Goal: Transaction & Acquisition: Purchase product/service

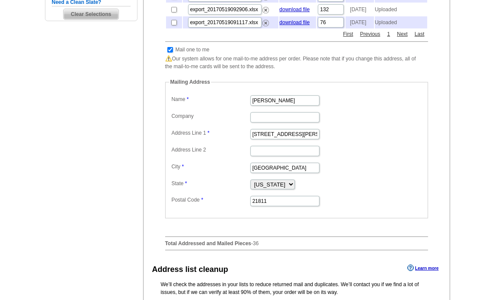
scroll to position [360, 0]
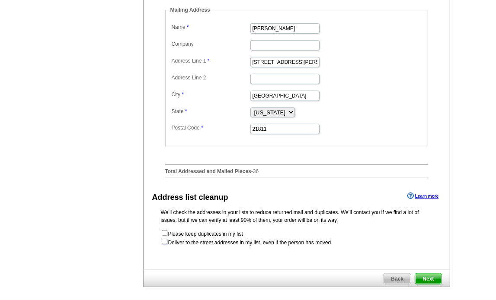
click at [166, 245] on input "checkbox" at bounding box center [165, 242] width 6 height 6
checkbox input "true"
radio input "true"
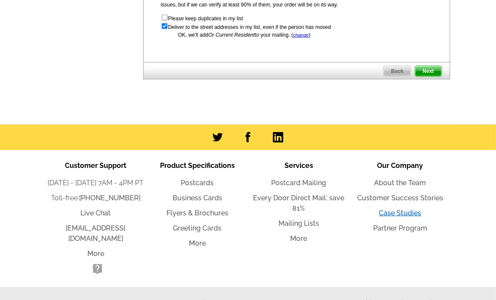
scroll to position [576, 0]
drag, startPoint x: 437, startPoint y: 88, endPoint x: 458, endPoint y: 108, distance: 30.0
click at [437, 76] on span "Next" at bounding box center [428, 71] width 26 height 10
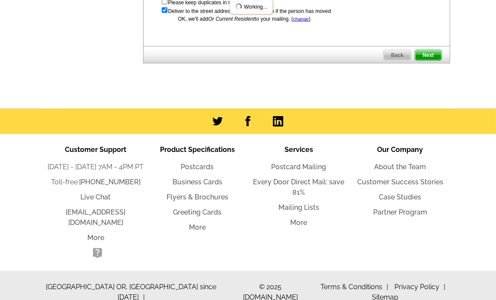
scroll to position [561, 0]
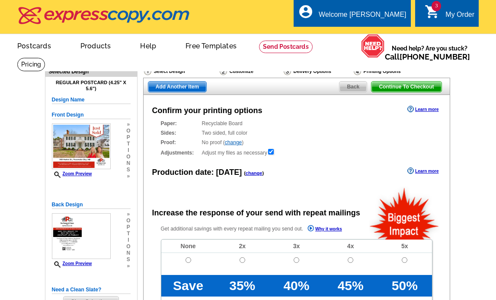
radio input "false"
click at [187, 257] on td at bounding box center [188, 264] width 54 height 22
click at [187, 261] on input "radio" at bounding box center [188, 261] width 6 height 6
radio input "true"
click at [179, 89] on span "Add Another Item" at bounding box center [177, 87] width 58 height 10
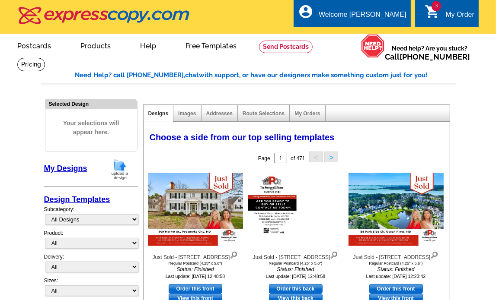
click at [118, 169] on img at bounding box center [119, 170] width 22 height 22
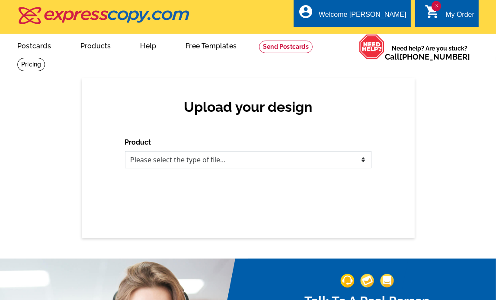
click at [171, 157] on select "Please select the type of file... Postcards Business Cards Letters and flyers G…" at bounding box center [248, 159] width 246 height 17
select select "1"
click at [125, 152] on select "Please select the type of file... Postcards Business Cards Letters and flyers G…" at bounding box center [248, 159] width 246 height 17
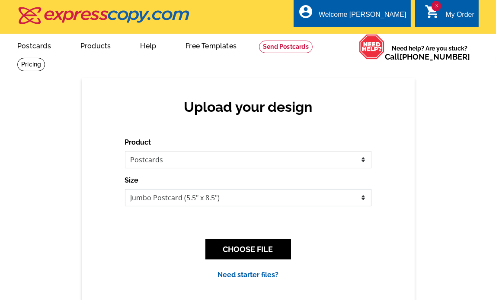
drag, startPoint x: 179, startPoint y: 198, endPoint x: 179, endPoint y: 204, distance: 6.1
click at [179, 198] on select "Jumbo Postcard (5.5" x 8.5") Regular Postcard (4.25" x 5.6") Panoramic Postcard…" at bounding box center [248, 197] width 246 height 17
select select "1"
click at [125, 190] on select "Jumbo Postcard (5.5" x 8.5") Regular Postcard (4.25" x 5.6") Panoramic Postcard…" at bounding box center [248, 197] width 246 height 17
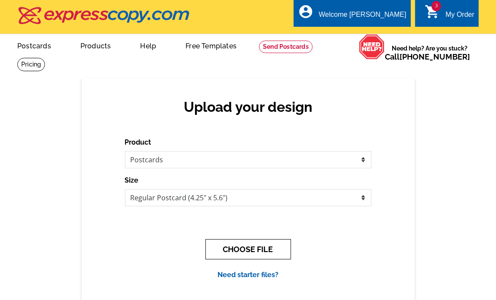
click at [264, 244] on button "CHOOSE FILE" at bounding box center [248, 249] width 86 height 20
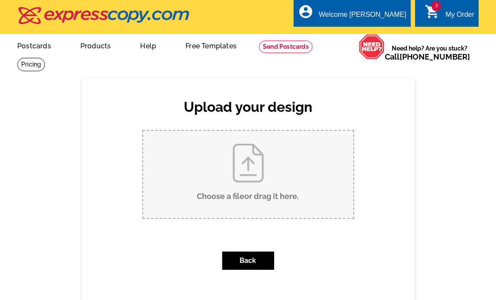
click at [254, 188] on input "Choose a file or drag it here ." at bounding box center [248, 174] width 210 height 87
type input "C:\fakepath\Just Sold - 9800 Mooring View Ln #23.pdf"
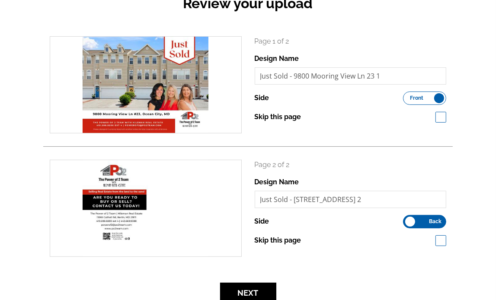
scroll to position [144, 0]
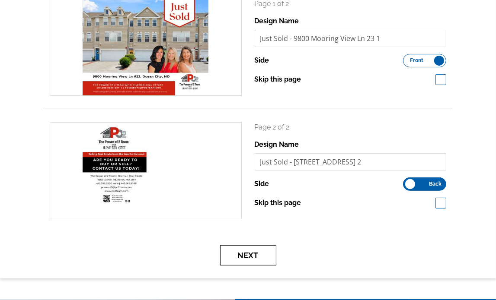
click at [259, 258] on button "Next" at bounding box center [248, 256] width 56 height 20
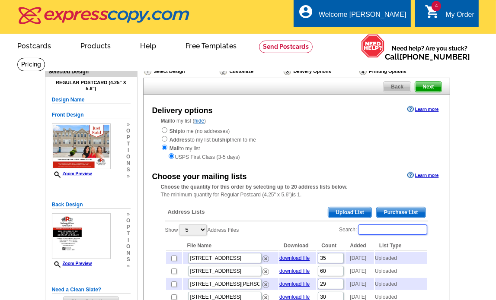
click at [387, 232] on input "Search:" at bounding box center [392, 230] width 69 height 10
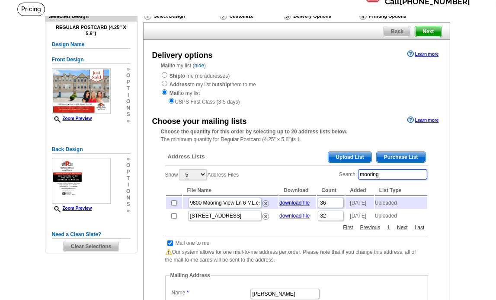
scroll to position [72, 0]
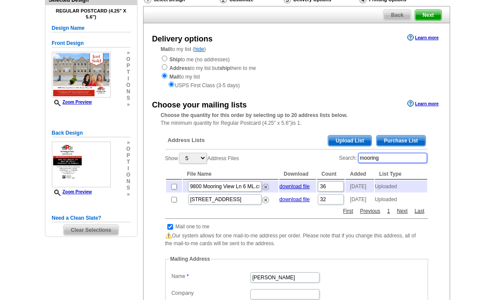
type input "mooring"
click at [173, 188] on input "checkbox" at bounding box center [174, 187] width 6 height 6
checkbox input "true"
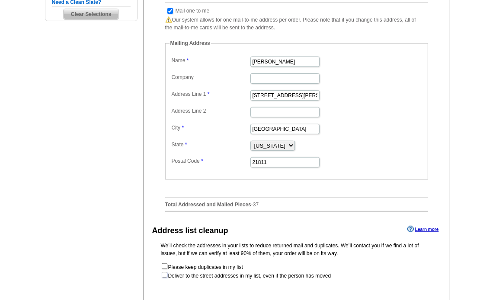
click at [163, 278] on input "checkbox" at bounding box center [165, 275] width 6 height 6
checkbox input "true"
radio input "true"
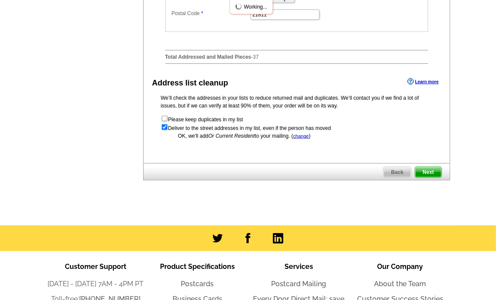
scroll to position [549, 0]
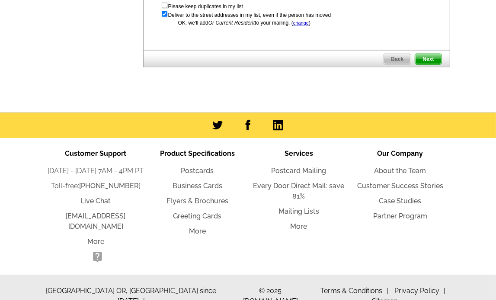
click at [426, 64] on span "Next" at bounding box center [428, 59] width 26 height 10
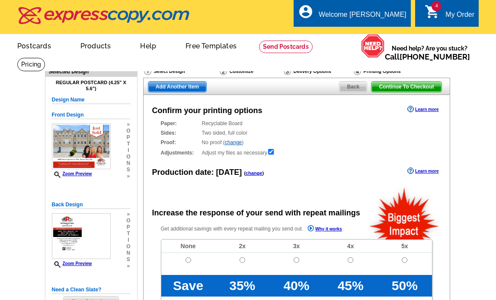
radio input "false"
click at [185, 261] on input "radio" at bounding box center [188, 261] width 6 height 6
radio input "true"
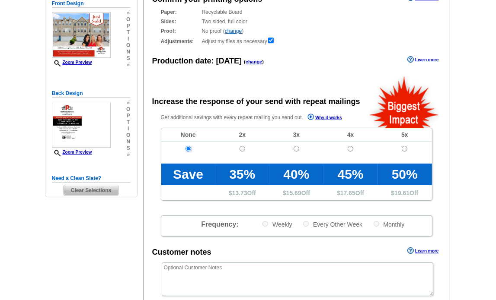
scroll to position [216, 0]
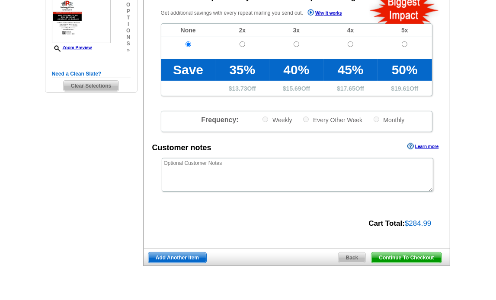
click at [408, 257] on span "Continue To Checkout" at bounding box center [406, 258] width 70 height 10
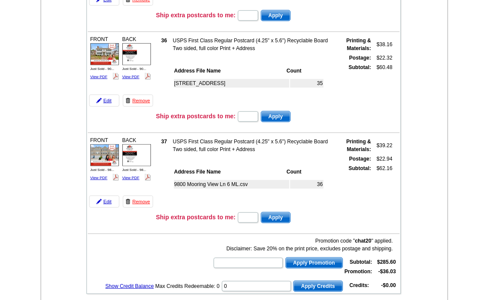
scroll to position [360, 0]
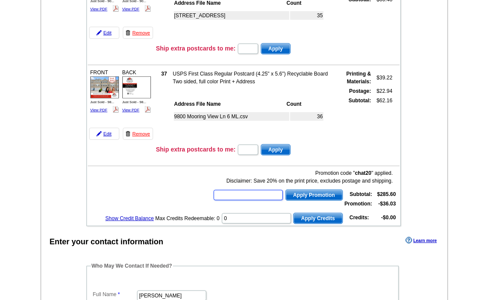
click at [259, 190] on input "text" at bounding box center [248, 195] width 69 height 10
type input "chat20"
click at [322, 190] on span "Apply Promotion" at bounding box center [314, 195] width 57 height 10
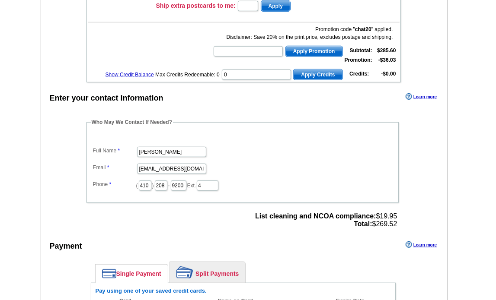
scroll to position [648, 0]
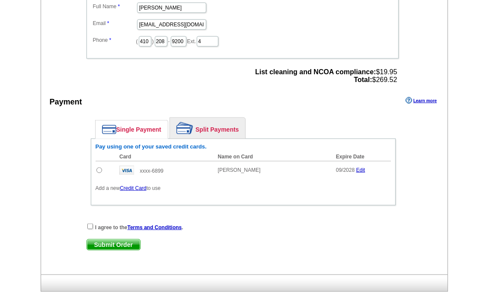
click at [97, 163] on td at bounding box center [106, 170] width 20 height 18
click at [99, 168] on input "radio" at bounding box center [99, 171] width 6 height 6
radio input "true"
click at [87, 224] on input "checkbox" at bounding box center [90, 227] width 6 height 6
checkbox input "true"
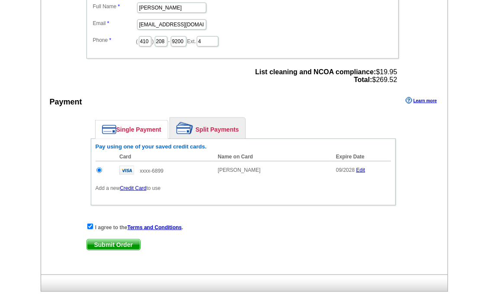
click at [111, 240] on span "Submit Order" at bounding box center [113, 245] width 53 height 10
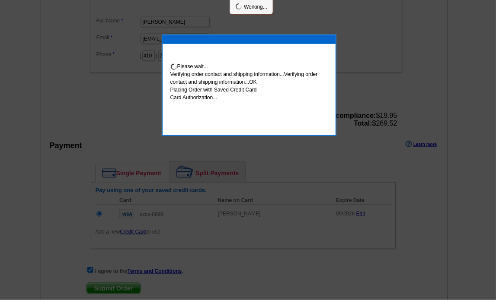
scroll to position [645, 0]
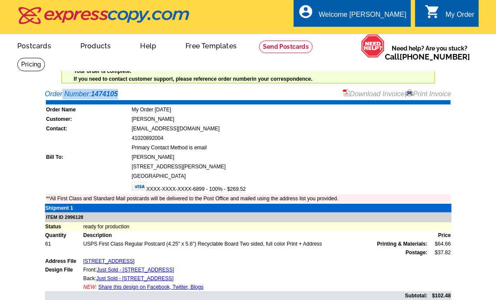
drag, startPoint x: 131, startPoint y: 96, endPoint x: 191, endPoint y: 95, distance: 60.1
copy div "Order Number: 1474105"
click at [130, 95] on div "Order Number: 1474105 Download Invoice | Print Invoice" at bounding box center [248, 94] width 406 height 10
drag, startPoint x: 130, startPoint y: 95, endPoint x: 17, endPoint y: 92, distance: 112.4
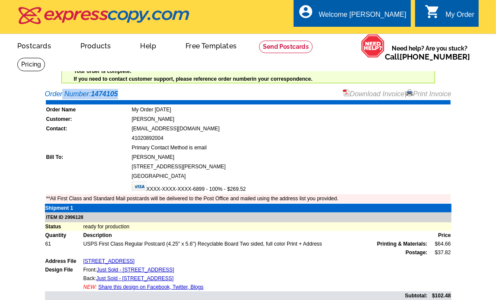
copy div "Order Number: 1474105"
